Goal: Information Seeking & Learning: Learn about a topic

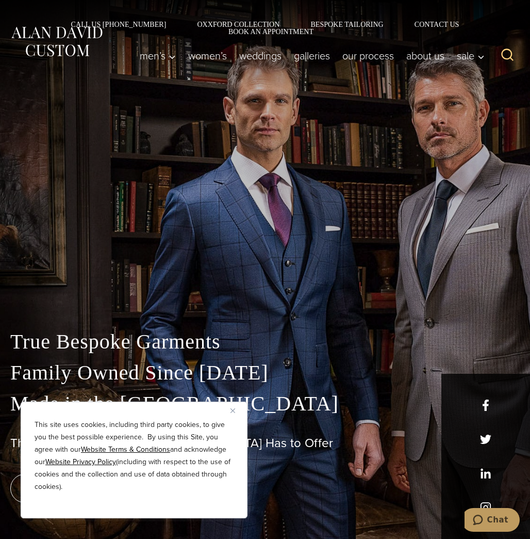
click at [236, 410] on button "Close" at bounding box center [237, 410] width 12 height 12
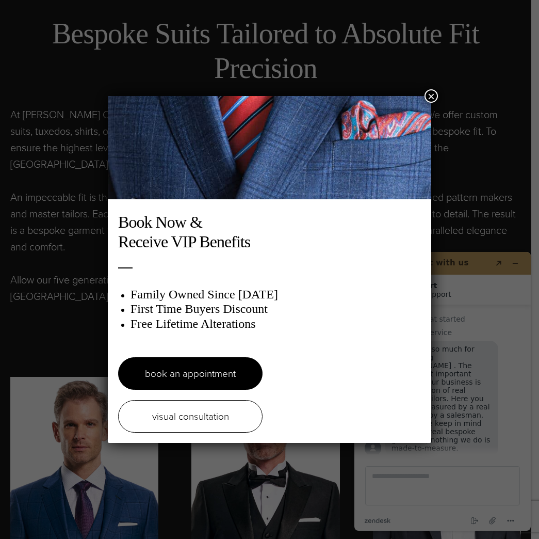
click at [425, 98] on button "×" at bounding box center [431, 95] width 13 height 13
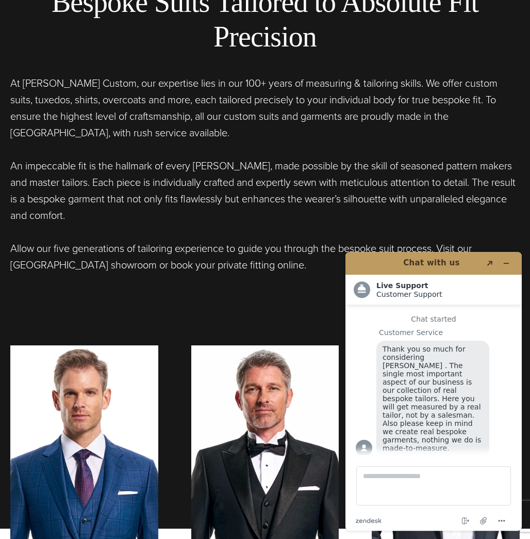
scroll to position [631, 0]
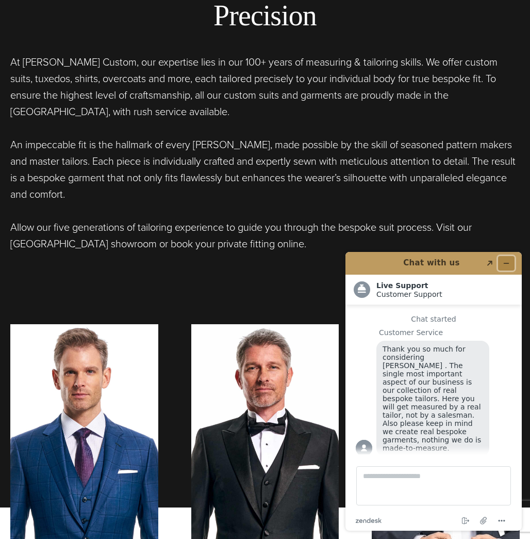
click at [508, 263] on icon "Minimize widget" at bounding box center [507, 263] width 5 height 0
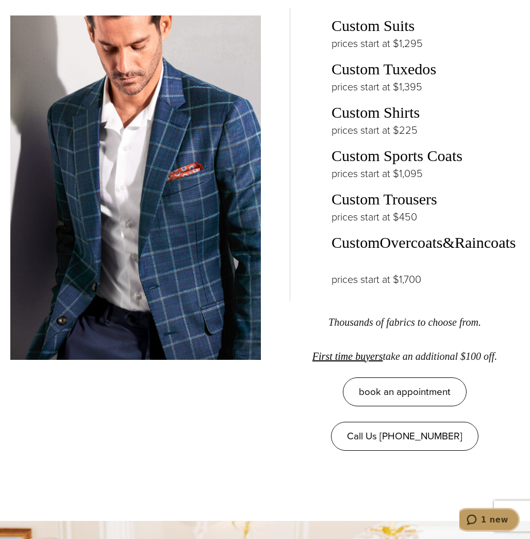
scroll to position [1894, 0]
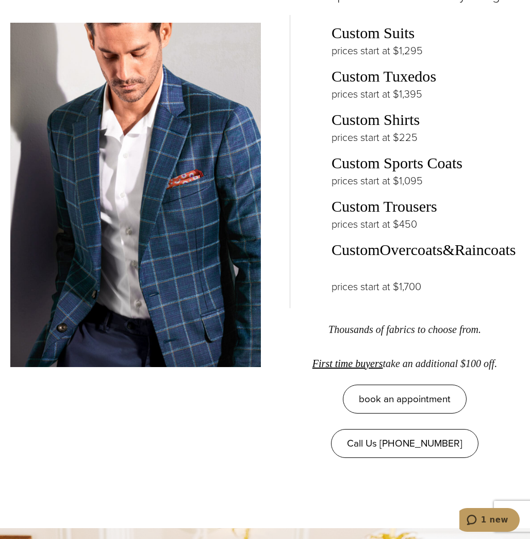
click at [412, 241] on link "Overcoats" at bounding box center [411, 250] width 63 height 18
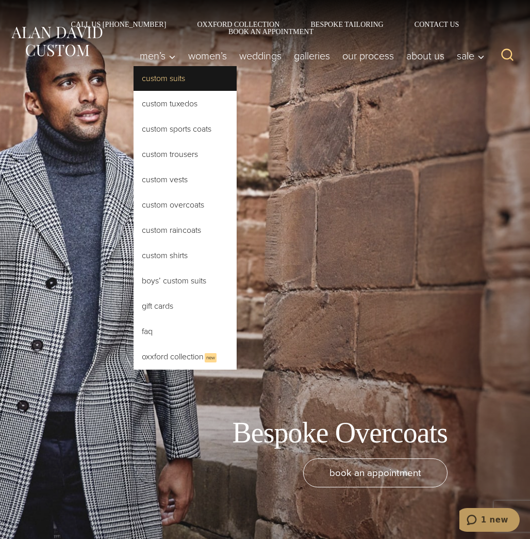
click at [151, 67] on link "Custom Suits" at bounding box center [185, 78] width 103 height 25
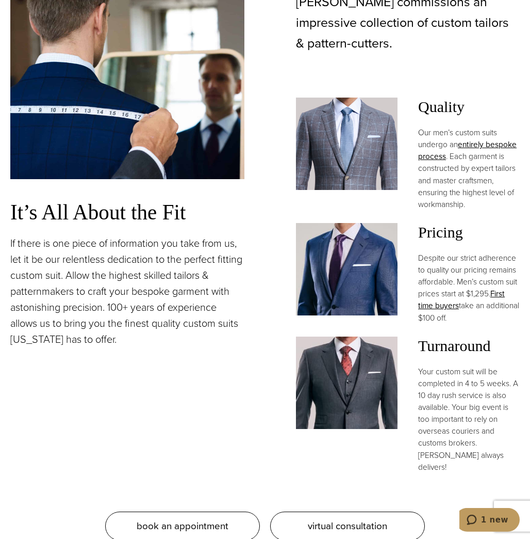
scroll to position [842, 0]
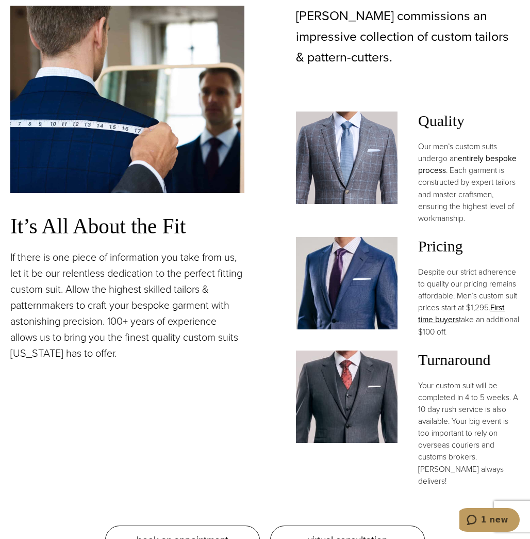
click at [494, 152] on link "entirely bespoke process" at bounding box center [467, 164] width 99 height 24
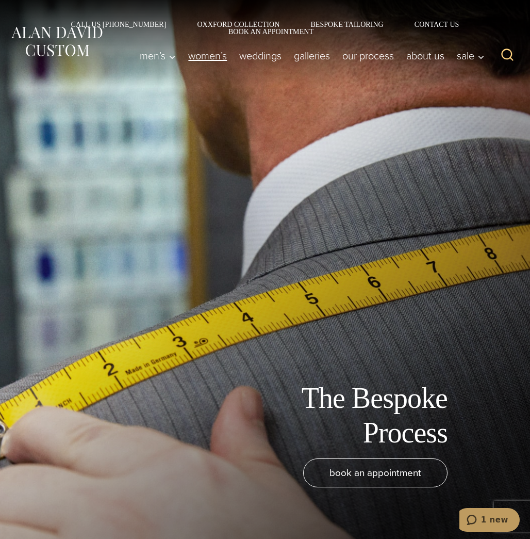
click at [204, 50] on link "Women’s" at bounding box center [207, 55] width 51 height 21
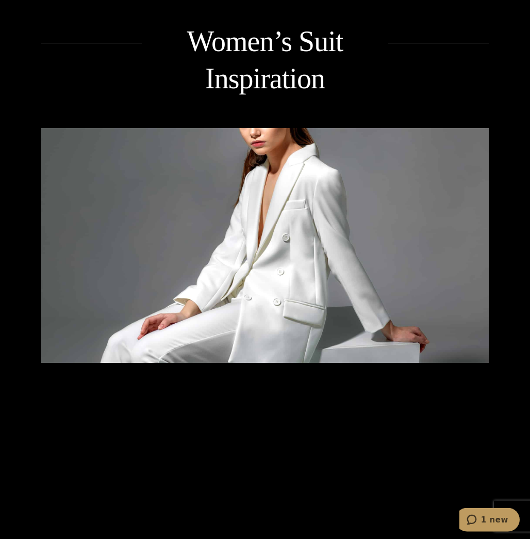
scroll to position [1579, 0]
